Goal: Information Seeking & Learning: Find specific fact

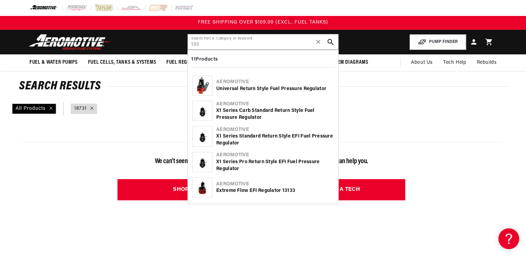
type input "133"
click at [202, 91] on img at bounding box center [202, 85] width 15 height 19
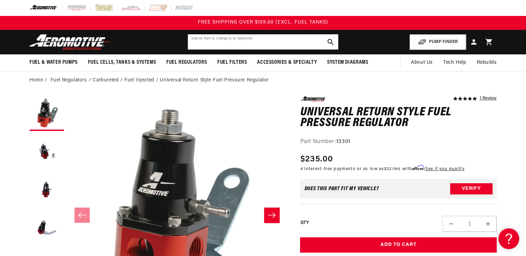
click at [207, 46] on input "text" at bounding box center [263, 41] width 150 height 15
type input "13140"
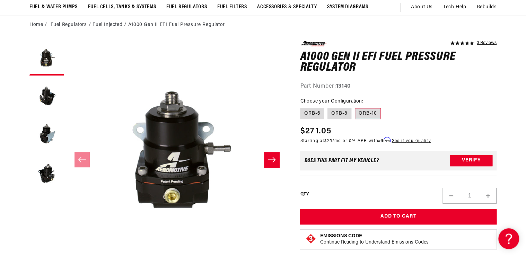
click at [367, 115] on label "ORB-10" at bounding box center [368, 113] width 26 height 11
click at [355, 107] on input "ORB-10" at bounding box center [355, 107] width 0 height 0
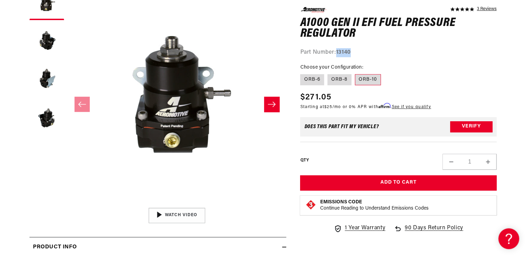
drag, startPoint x: 352, startPoint y: 52, endPoint x: 363, endPoint y: 52, distance: 11.5
click at [363, 52] on div "Part Number: 13140" at bounding box center [398, 52] width 196 height 9
drag, startPoint x: 363, startPoint y: 52, endPoint x: 345, endPoint y: 54, distance: 18.8
copy strong "13140"
